Goal: Book appointment/travel/reservation

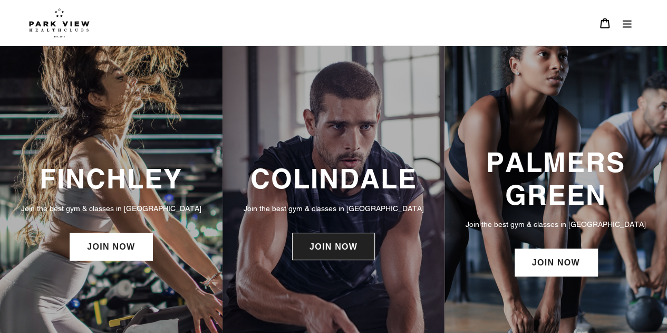
click at [331, 256] on link "JOIN NOW" at bounding box center [333, 245] width 83 height 27
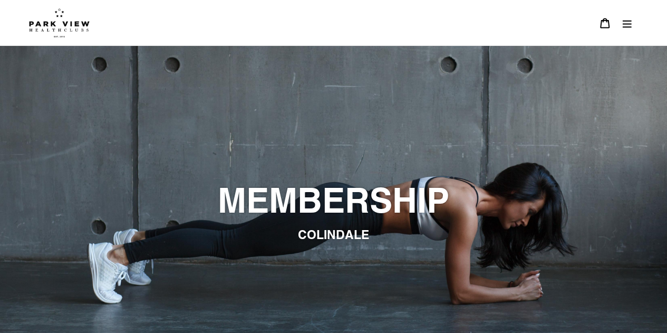
click at [619, 16] on button "Menu" at bounding box center [627, 23] width 22 height 23
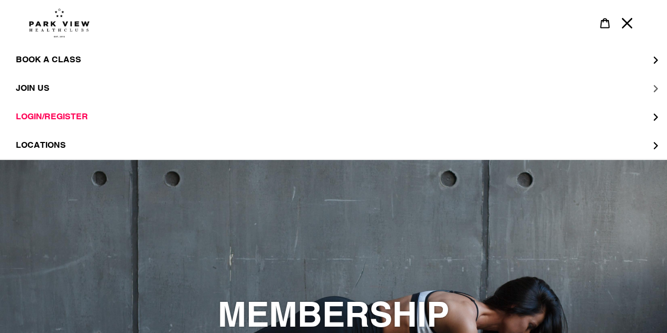
click at [653, 81] on button "JOIN US" at bounding box center [333, 88] width 667 height 28
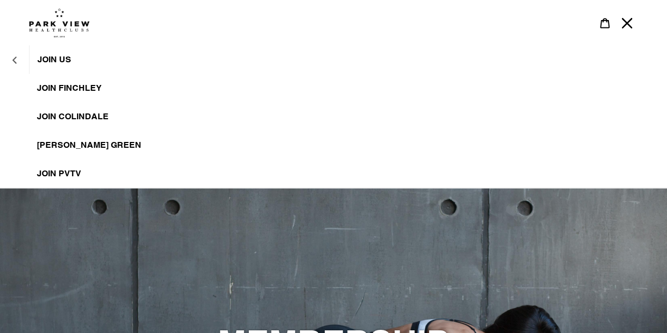
click at [12, 60] on icon "JOIN US" at bounding box center [14, 59] width 4 height 7
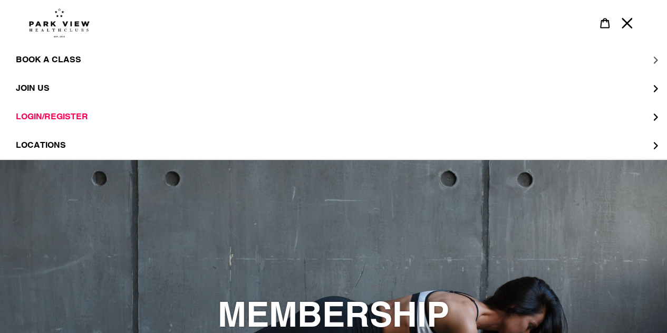
click at [67, 63] on span "BOOK A CLASS" at bounding box center [48, 59] width 65 height 11
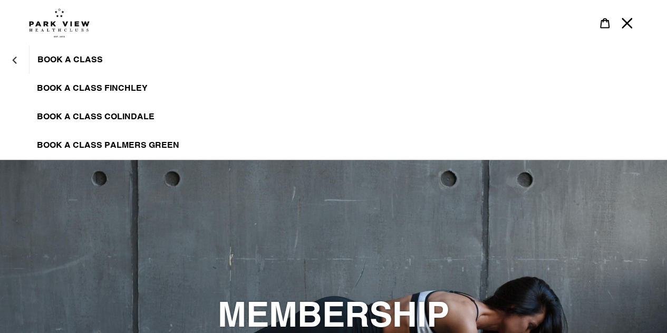
click at [85, 121] on span "BOOK A CLASS COLINDALE" at bounding box center [96, 116] width 118 height 11
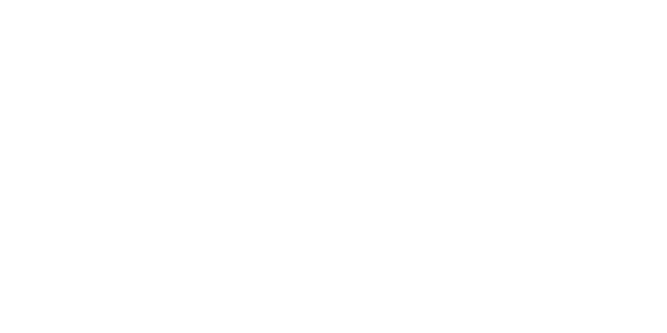
scroll to position [489, 0]
